Goal: Task Accomplishment & Management: Complete application form

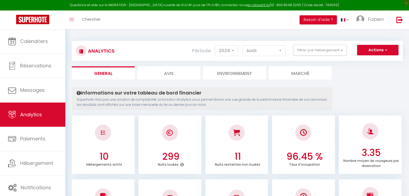
select select "2024"
select select "8"
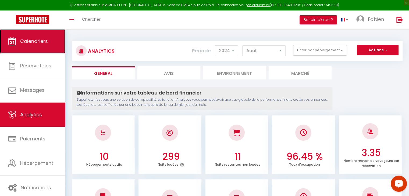
click at [36, 41] on span "Calendriers" at bounding box center [34, 41] width 28 height 7
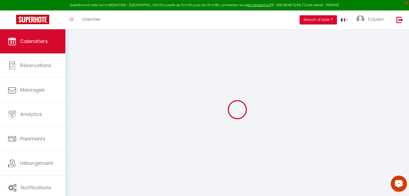
select select
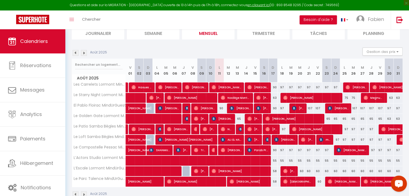
scroll to position [40, 0]
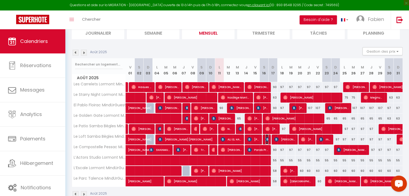
click at [268, 138] on img at bounding box center [267, 139] width 4 height 4
select select "OK"
select select "KO"
select select "0"
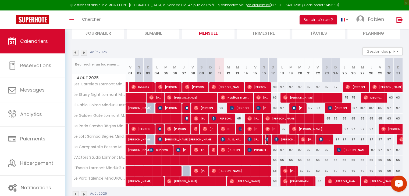
select select "1"
select select
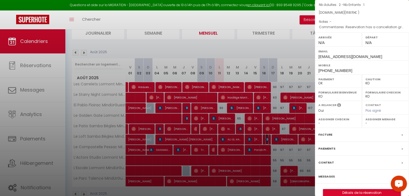
scroll to position [62, 0]
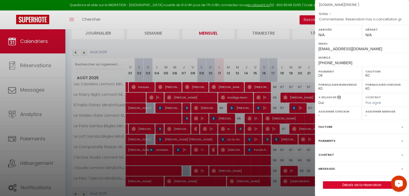
click at [365, 114] on select "- [PERSON_NAME] [PERSON_NAME] [PERSON_NAME] [PERSON_NAME] [PERSON_NAME] [PERSON…" at bounding box center [385, 115] width 40 height 5
select select "39343"
click at [365, 113] on select "- [PERSON_NAME] [PERSON_NAME] [PERSON_NAME] [PERSON_NAME] [PERSON_NAME] [PERSON…" at bounding box center [385, 115] width 40 height 5
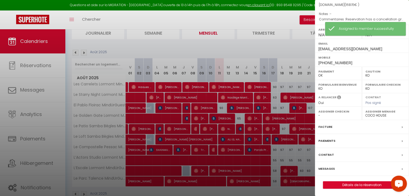
scroll to position [53, 0]
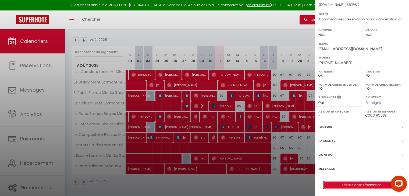
click at [366, 184] on link "Détails de la réservation" at bounding box center [361, 185] width 77 height 7
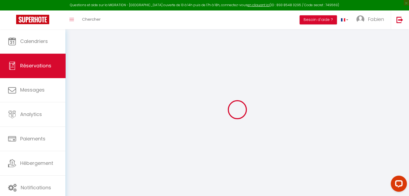
type input "Núria"
type input "Serra Guitart"
type input "[EMAIL_ADDRESS][DOMAIN_NAME]"
type input "[PHONE_NUMBER]"
type input "AIGUA, 5"
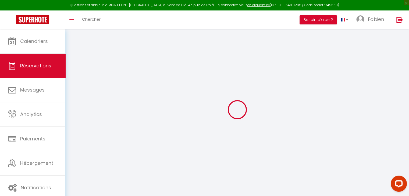
type input "Olot"
select select "ES"
type input "4.82"
type input "35.47"
select select "3986"
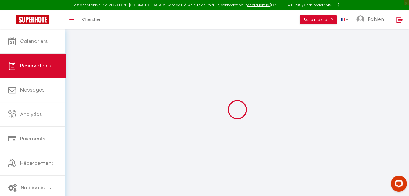
select select "1"
select select
type input "2"
type input "1"
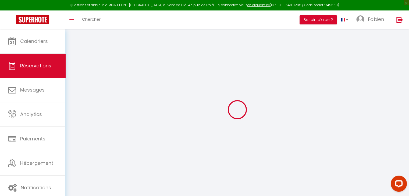
select select "12"
select select
type input "96.39"
checkbox input "false"
type input "0"
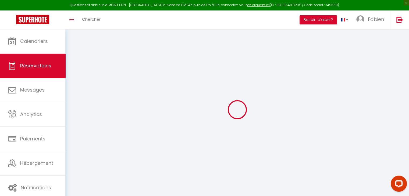
select select "2"
type input "0"
select select
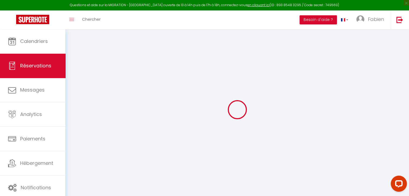
select select
select select "14"
checkbox input "false"
select select
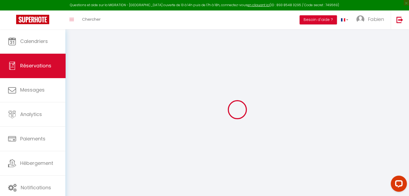
checkbox input "false"
select select
checkbox input "false"
select select
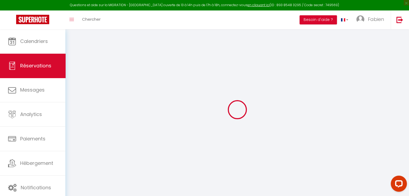
select select
checkbox input "false"
type textarea "Reservation has a cancellation grace period. Do not charge if cancelled before …"
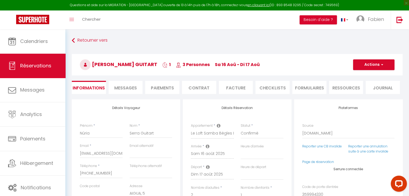
type input "60"
type input "6.94"
select select
checkbox input "false"
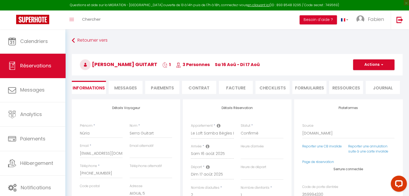
select select
click at [131, 89] on span "Messages" at bounding box center [125, 88] width 23 height 6
select select
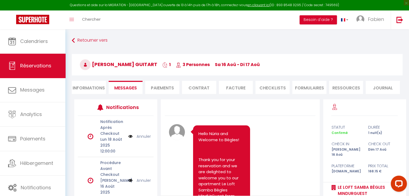
select select
click at [94, 85] on li "Informations" at bounding box center [89, 87] width 34 height 13
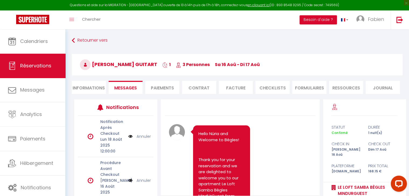
select select
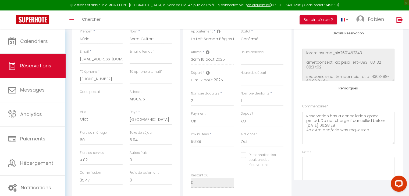
scroll to position [106, 0]
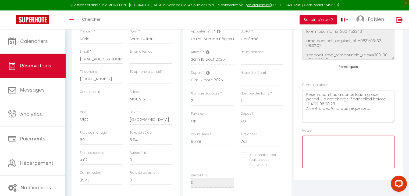
click at [318, 138] on textarea at bounding box center [348, 152] width 92 height 33
drag, startPoint x: 350, startPoint y: 141, endPoint x: 295, endPoint y: 138, distance: 56.0
click at [295, 138] on div "Plateformes Source Direct [DOMAIN_NAME] [DOMAIN_NAME] Chalet montagne Expedia G…" at bounding box center [348, 92] width 108 height 175
type textarea "Préparer le lit BB SVP"
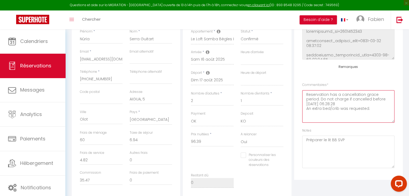
click at [371, 110] on textarea "Reservation has a cancellation grace period. Do not charge if cancelled before …" at bounding box center [348, 106] width 92 height 33
paste textarea "Préparer le lit BB SVP"
type textarea "Reservation has a cancellation grace period. Do not charge if cancelled before …"
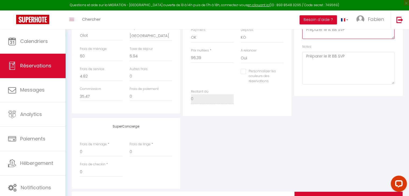
select select
checkbox input "false"
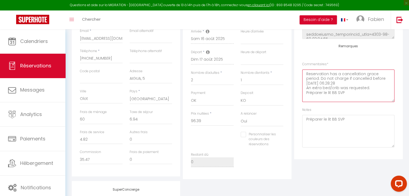
scroll to position [0, 0]
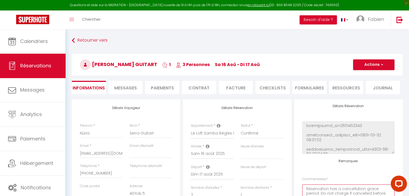
select select
checkbox input "false"
type textarea "Reservation has a cancellation grace period. Do not charge if cancelled before …"
click at [366, 66] on button "Actions" at bounding box center [373, 64] width 41 height 11
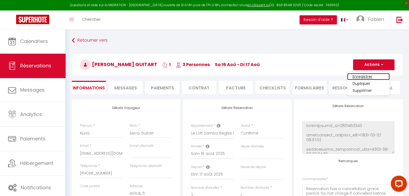
click at [362, 75] on link "Enregistrer" at bounding box center [368, 76] width 42 height 7
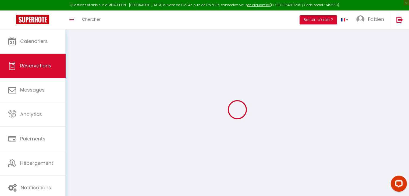
click at [362, 75] on div at bounding box center [237, 110] width 331 height 148
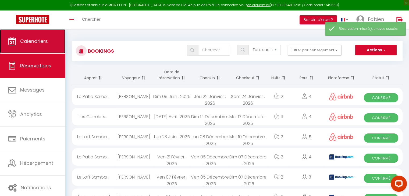
click at [30, 41] on span "Calendriers" at bounding box center [34, 41] width 28 height 7
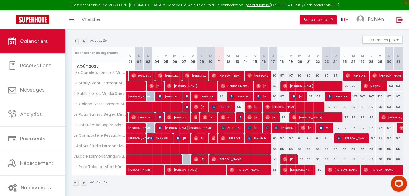
scroll to position [52, 0]
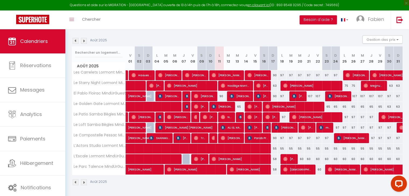
click at [268, 127] on div at bounding box center [266, 128] width 9 height 10
click at [268, 129] on div at bounding box center [266, 128] width 9 height 10
click at [266, 128] on img at bounding box center [267, 128] width 4 height 4
select select "OK"
select select "KO"
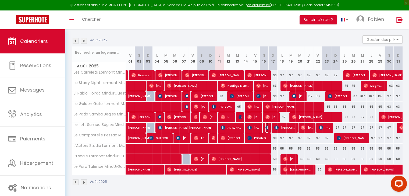
select select "0"
select select "1"
select select
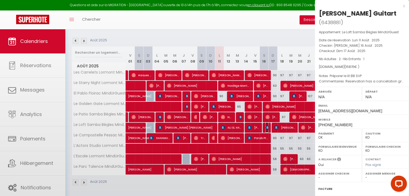
select select "39343"
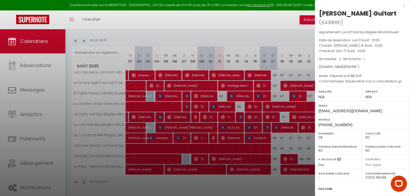
click at [399, 5] on div "x" at bounding box center [360, 6] width 90 height 6
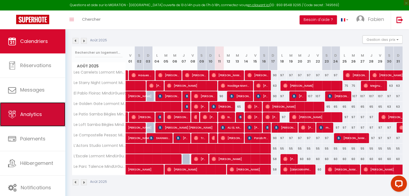
click at [33, 112] on span "Analytics" at bounding box center [31, 114] width 22 height 7
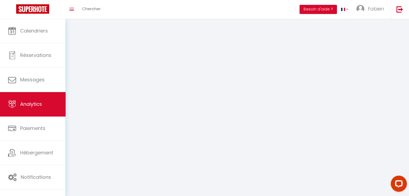
select select "2025"
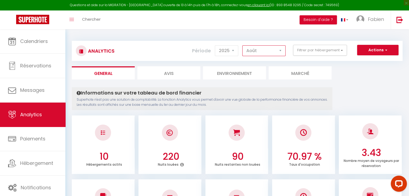
click at [281, 51] on select "[PERSON_NAME] Mars [PERSON_NAME] Juin Juillet Août Septembre Octobre Novembre D…" at bounding box center [263, 50] width 43 height 11
select select "4"
click at [242, 45] on select "[PERSON_NAME] Mars [PERSON_NAME] Juin Juillet Août Septembre Octobre Novembre D…" at bounding box center [263, 50] width 43 height 11
click at [227, 52] on select "2014 2015 2016 2017 2018 2019 2020 2021 2022 2023 2024 2025 2026 2027" at bounding box center [226, 50] width 23 height 11
click at [216, 45] on select "2014 2015 2016 2017 2018 2019 2020 2021 2022 2023 2024 2025 2026 2027" at bounding box center [226, 50] width 23 height 11
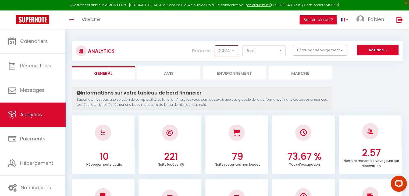
click at [225, 51] on select "2014 2015 2016 2017 2018 2019 2020 2021 2022 2023 2024 2025 2026 2027" at bounding box center [226, 50] width 23 height 11
select select "2025"
click at [216, 45] on select "2014 2015 2016 2017 2018 2019 2020 2021 2022 2023 2024 2025 2026 2027" at bounding box center [226, 50] width 23 height 11
click at [282, 52] on select "[PERSON_NAME] Mars [PERSON_NAME] Juin Juillet Août Septembre Octobre Novembre D…" at bounding box center [263, 50] width 43 height 11
select select "8"
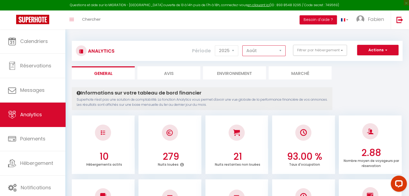
click at [242, 45] on select "[PERSON_NAME] Mars [PERSON_NAME] Juin Juillet Août Septembre Octobre Novembre D…" at bounding box center [263, 50] width 43 height 11
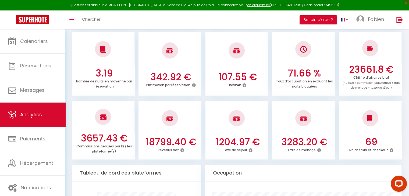
scroll to position [146, 0]
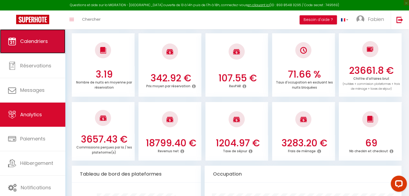
click at [38, 41] on span "Calendriers" at bounding box center [34, 41] width 28 height 7
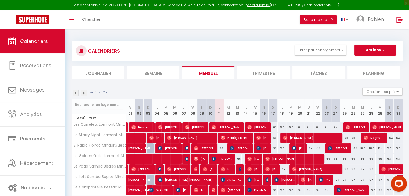
click at [268, 179] on div at bounding box center [266, 180] width 9 height 10
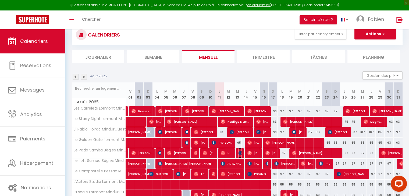
click at [240, 153] on img at bounding box center [240, 153] width 4 height 4
select select "OK"
select select "KO"
select select "0"
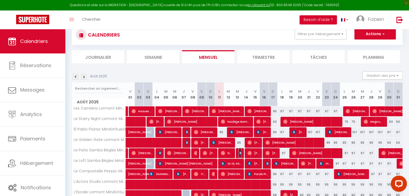
select select "1"
select select
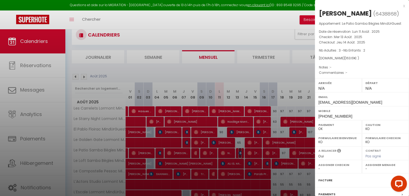
select select "39343"
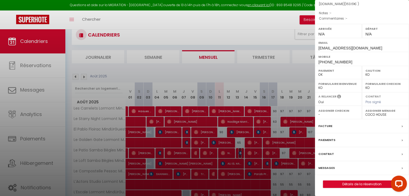
scroll to position [65, 0]
click at [328, 128] on label "Facture" at bounding box center [325, 126] width 14 height 6
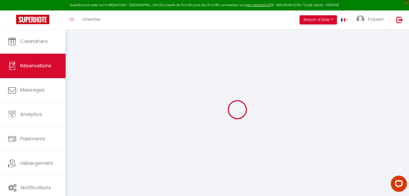
select select "service charge"
select select "cleaning"
select select "taxes"
select select
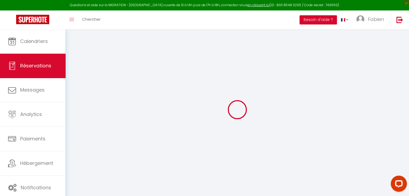
checkbox input "false"
select select
checkbox input "false"
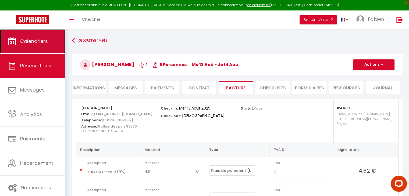
click at [46, 43] on span "Calendriers" at bounding box center [34, 41] width 28 height 7
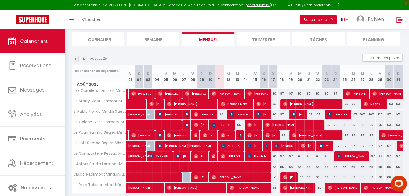
scroll to position [53, 0]
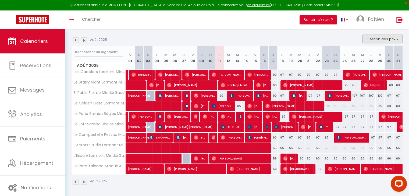
click at [381, 39] on button "Gestion des prix" at bounding box center [382, 39] width 40 height 8
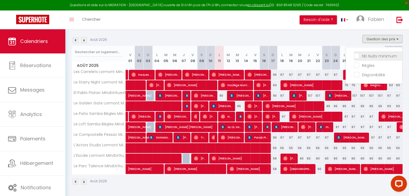
click at [376, 56] on input "Nb Nuits minimum" at bounding box center [378, 55] width 48 height 5
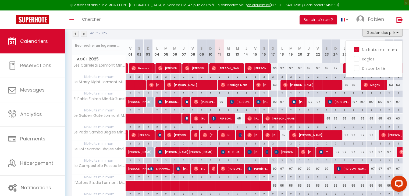
scroll to position [62, 0]
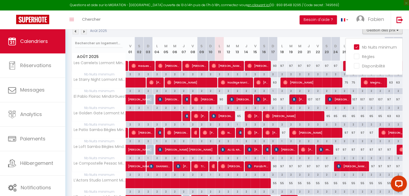
click at [404, 63] on div "CALENDRIERS Filtrer par hébergement Tous Les Carrelets Lormont MindUrGuest Le S…" at bounding box center [236, 109] width 343 height 283
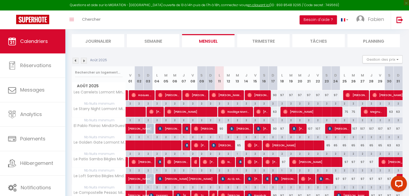
scroll to position [25, 0]
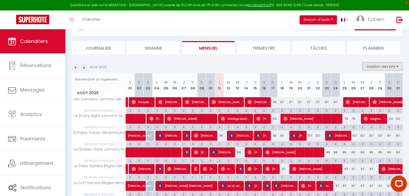
click at [379, 65] on button "Gestion des prix" at bounding box center [382, 66] width 40 height 8
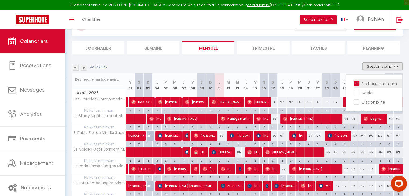
click at [357, 81] on input "Nb Nuits minimum" at bounding box center [378, 82] width 48 height 5
checkbox input "false"
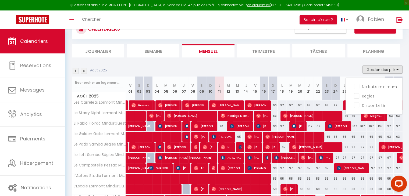
scroll to position [53, 0]
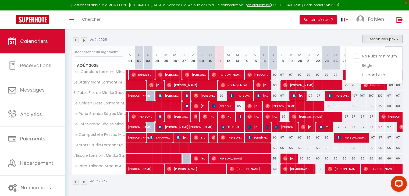
click at [408, 105] on div "CALENDRIERS Filtrer par hébergement Tous Les Carrelets Lormont MindUrGuest Le S…" at bounding box center [236, 87] width 343 height 220
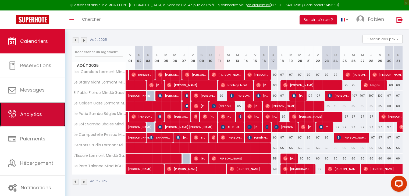
click at [36, 107] on link "Analytics" at bounding box center [32, 114] width 65 height 24
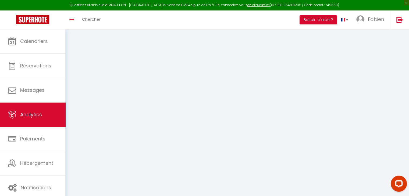
select select "2025"
select select "8"
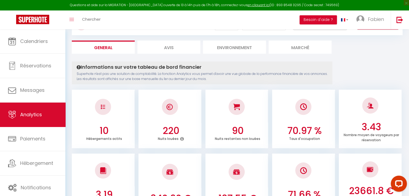
scroll to position [25, 0]
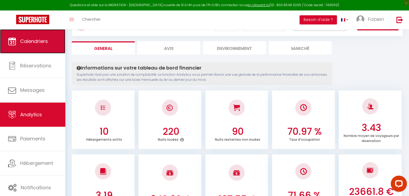
click at [25, 39] on span "Calendriers" at bounding box center [34, 41] width 28 height 7
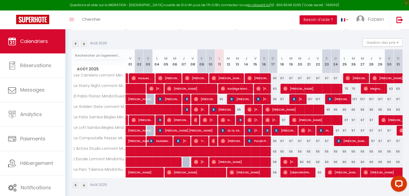
scroll to position [53, 0]
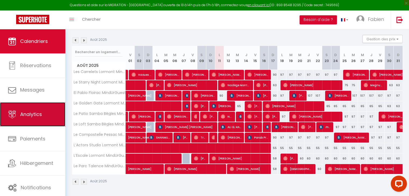
click at [27, 112] on span "Analytics" at bounding box center [31, 114] width 22 height 7
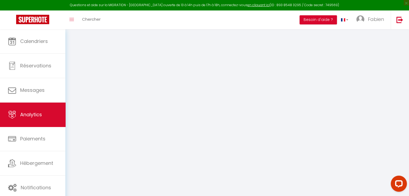
select select "2025"
select select "8"
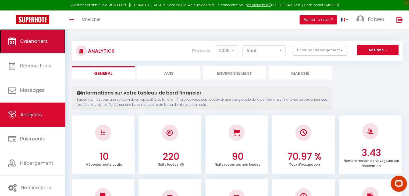
click at [42, 43] on span "Calendriers" at bounding box center [34, 41] width 28 height 7
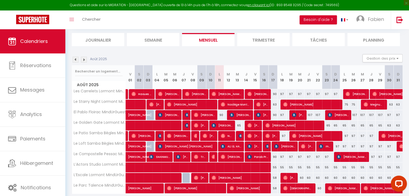
scroll to position [53, 0]
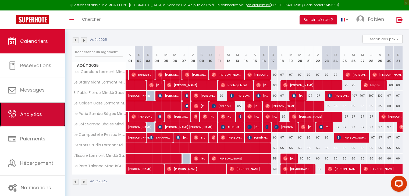
click at [30, 113] on span "Analytics" at bounding box center [31, 114] width 22 height 7
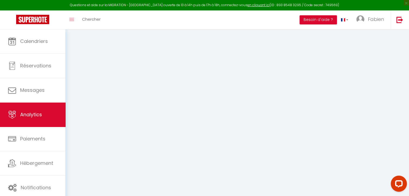
select select "2025"
select select "8"
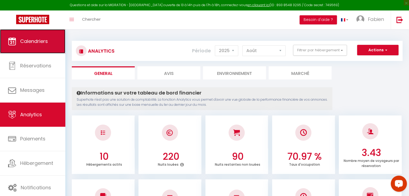
click at [35, 44] on span "Calendriers" at bounding box center [34, 41] width 28 height 7
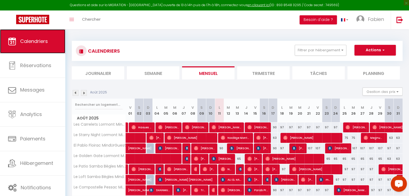
click at [35, 44] on span "Calendriers" at bounding box center [34, 41] width 28 height 7
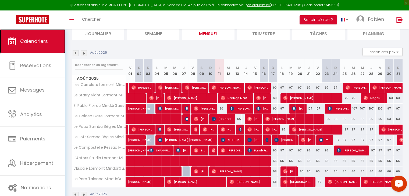
scroll to position [53, 0]
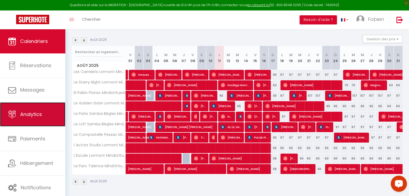
click at [41, 116] on span "Analytics" at bounding box center [31, 114] width 22 height 7
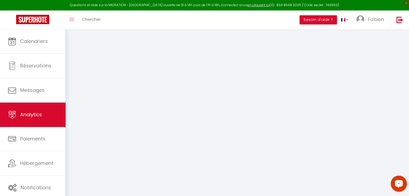
select select "2025"
select select "8"
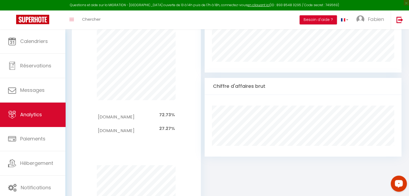
scroll to position [319, 0]
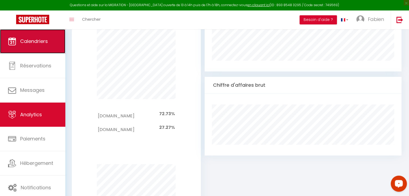
click at [46, 35] on link "Calendriers" at bounding box center [32, 41] width 65 height 24
